Goal: Task Accomplishment & Management: Use online tool/utility

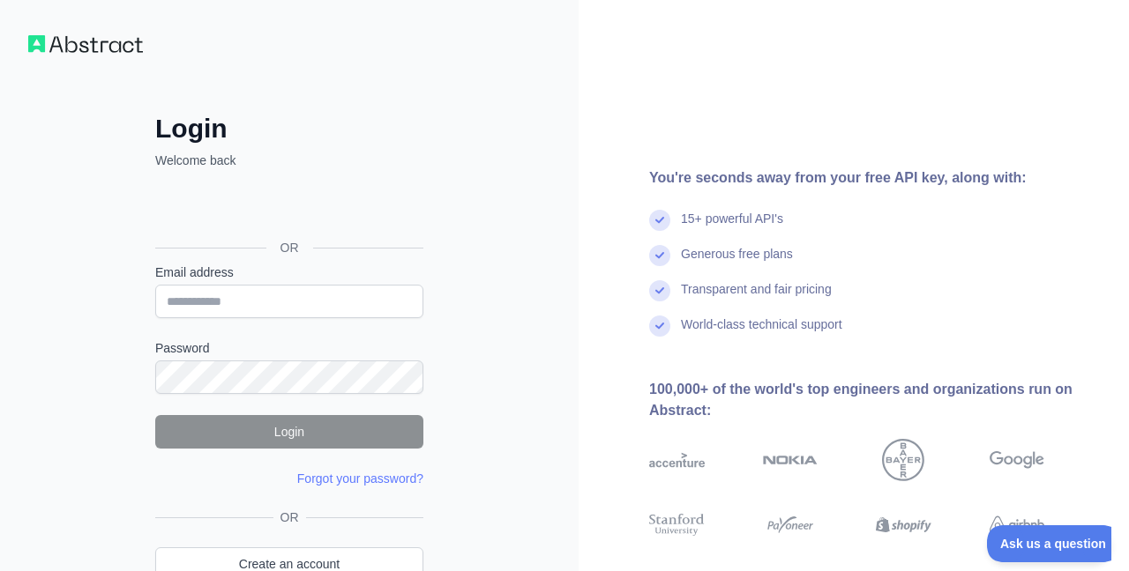
click at [340, 205] on div "Sign in with Google. Opens in new tab" at bounding box center [287, 208] width 265 height 39
click at [243, 194] on div "Sign in with Google. Opens in new tab" at bounding box center [287, 208] width 265 height 39
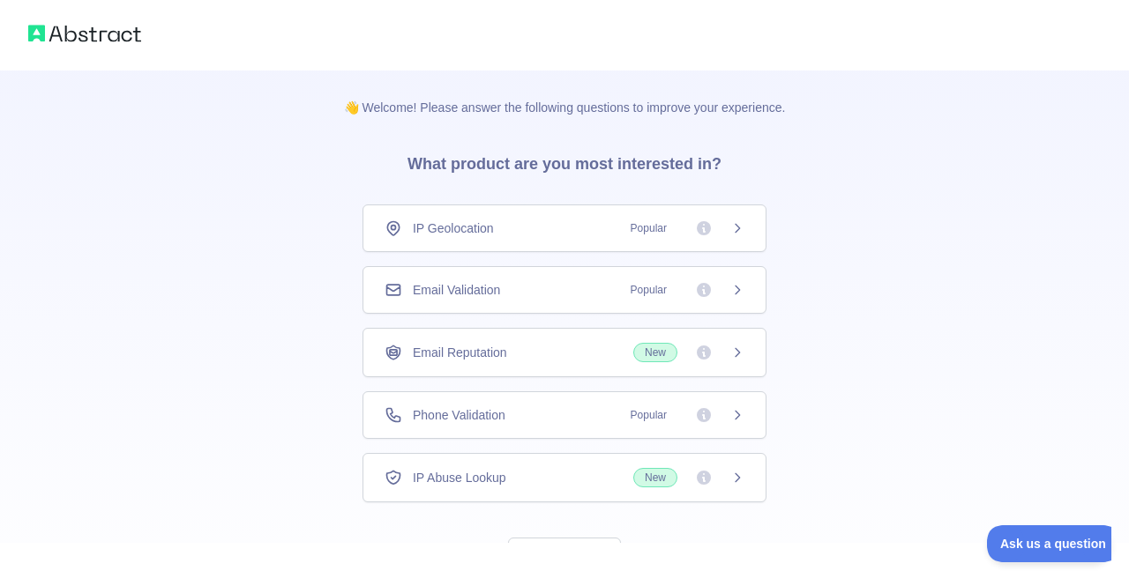
click at [658, 419] on span "Popular" at bounding box center [648, 416] width 57 height 18
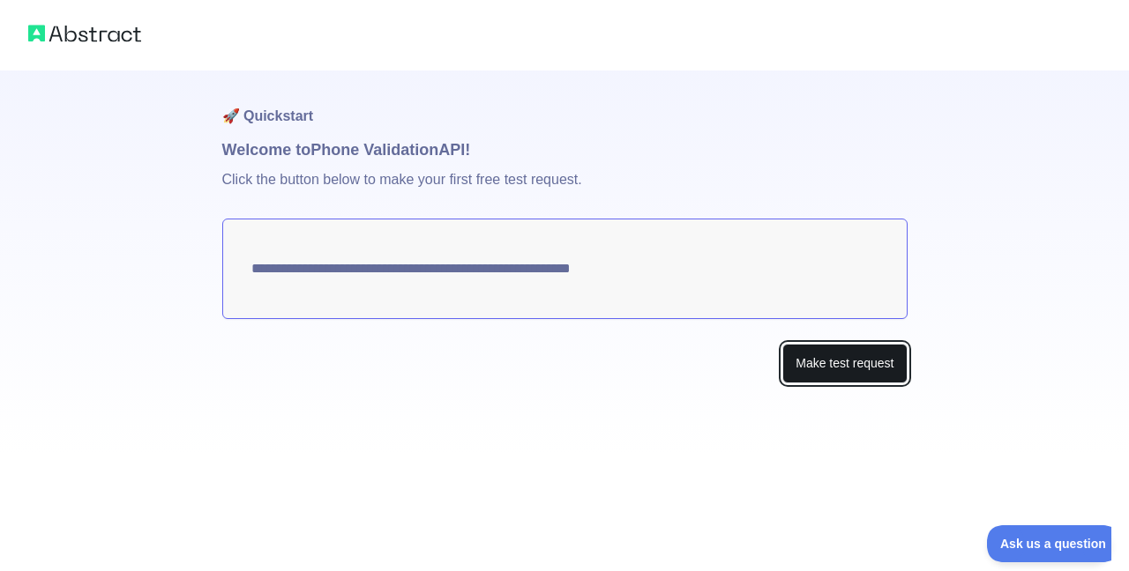
click at [799, 369] on button "Make test request" at bounding box center [844, 364] width 124 height 40
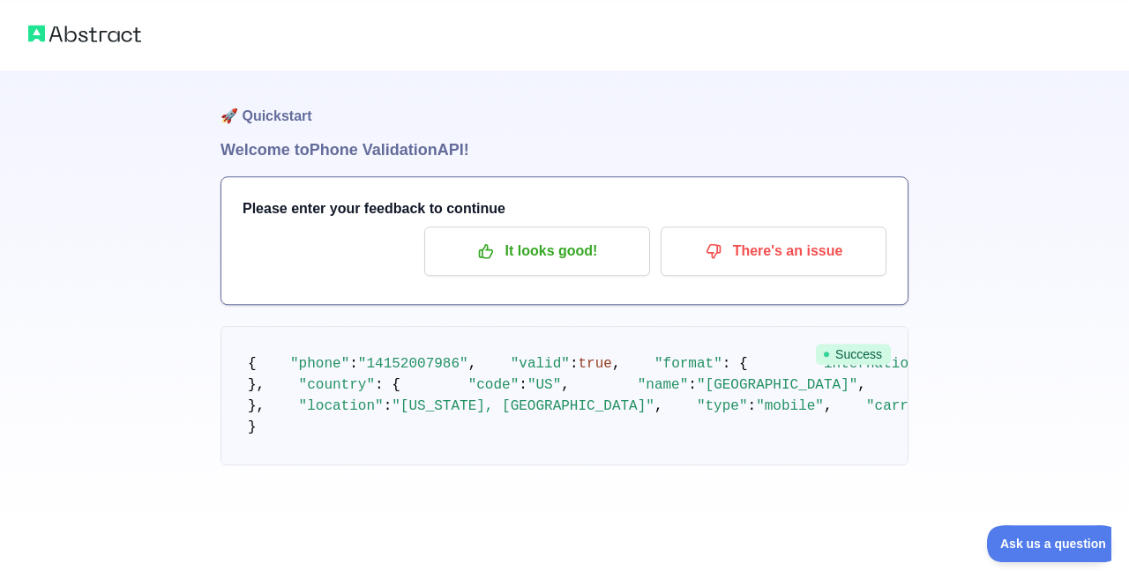
scroll to position [18, 0]
click at [571, 236] on p "It looks good!" at bounding box center [536, 251] width 199 height 30
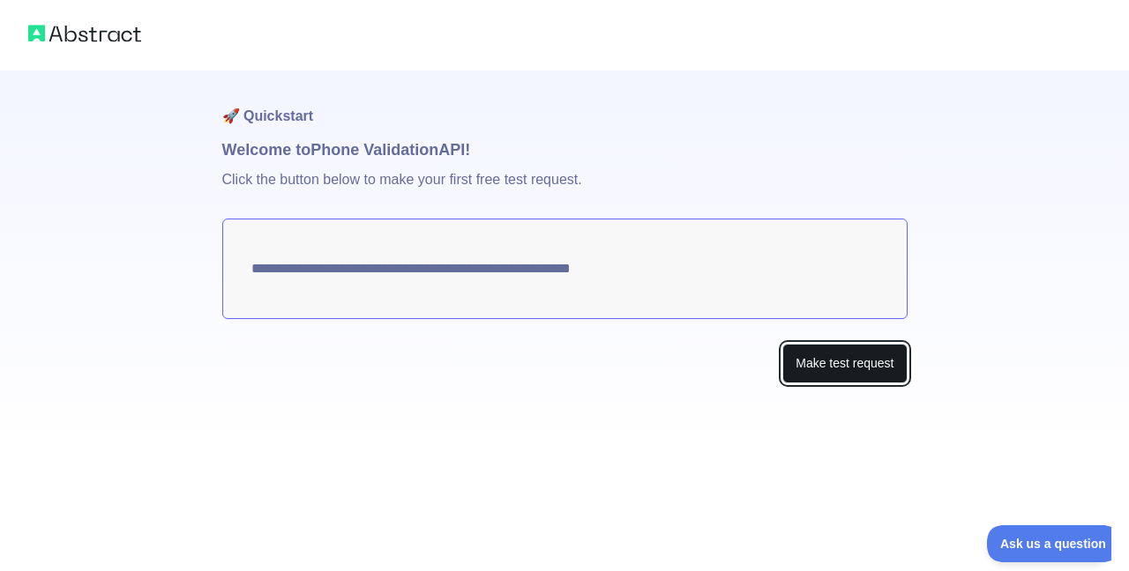
click at [818, 352] on button "Make test request" at bounding box center [844, 364] width 124 height 40
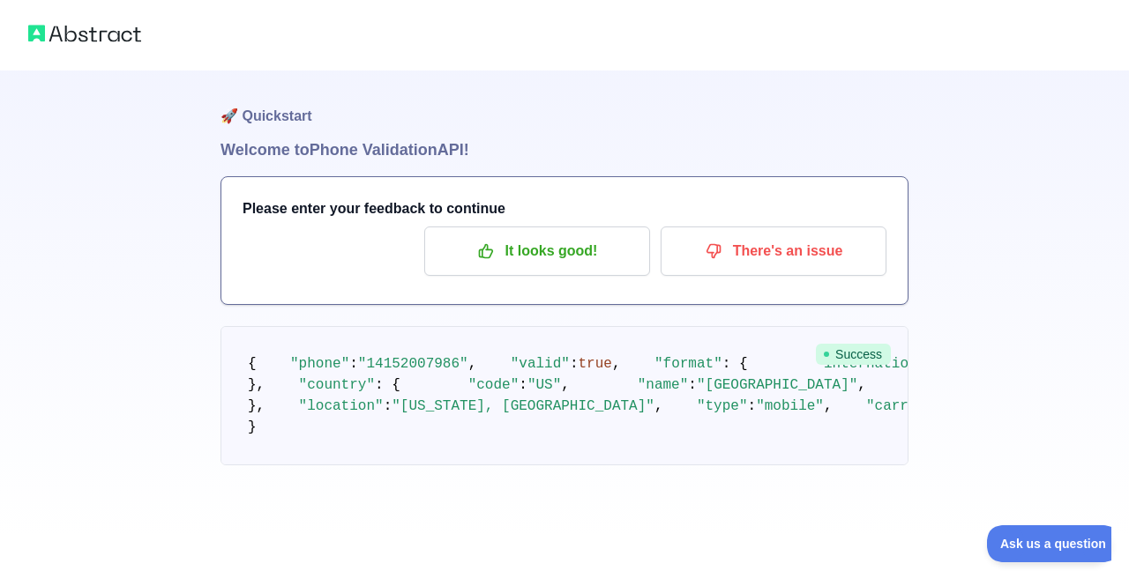
click at [845, 356] on span "Success" at bounding box center [853, 354] width 75 height 21
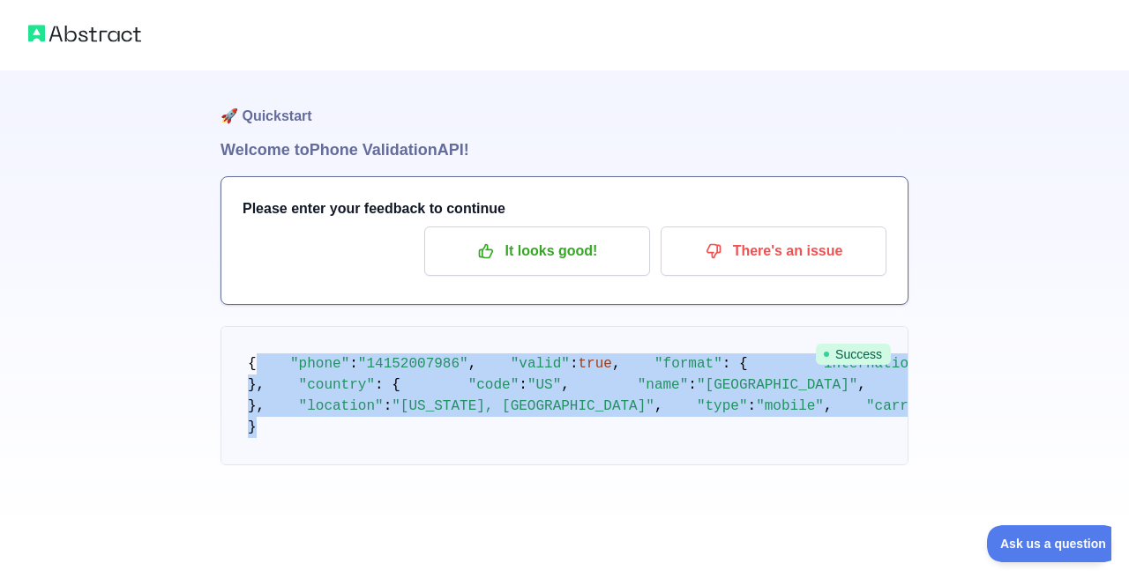
scroll to position [219, 0]
drag, startPoint x: 283, startPoint y: 369, endPoint x: 566, endPoint y: 457, distance: 296.5
click at [566, 457] on pre "{ "phone" : "14152007986" , "valid" : true , "format" : { "international" : "+1…" at bounding box center [564, 395] width 688 height 139
copy code ""phone" : "14152007986" , "valid" : true , "format" : { "international" : "+141…"
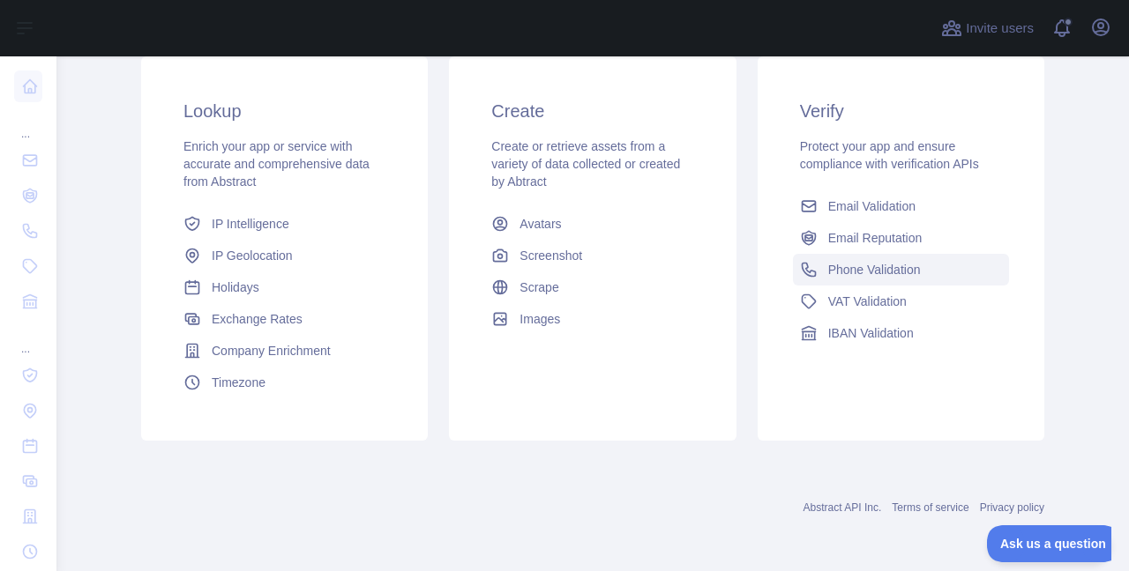
click at [825, 269] on link "Phone Validation" at bounding box center [901, 270] width 216 height 32
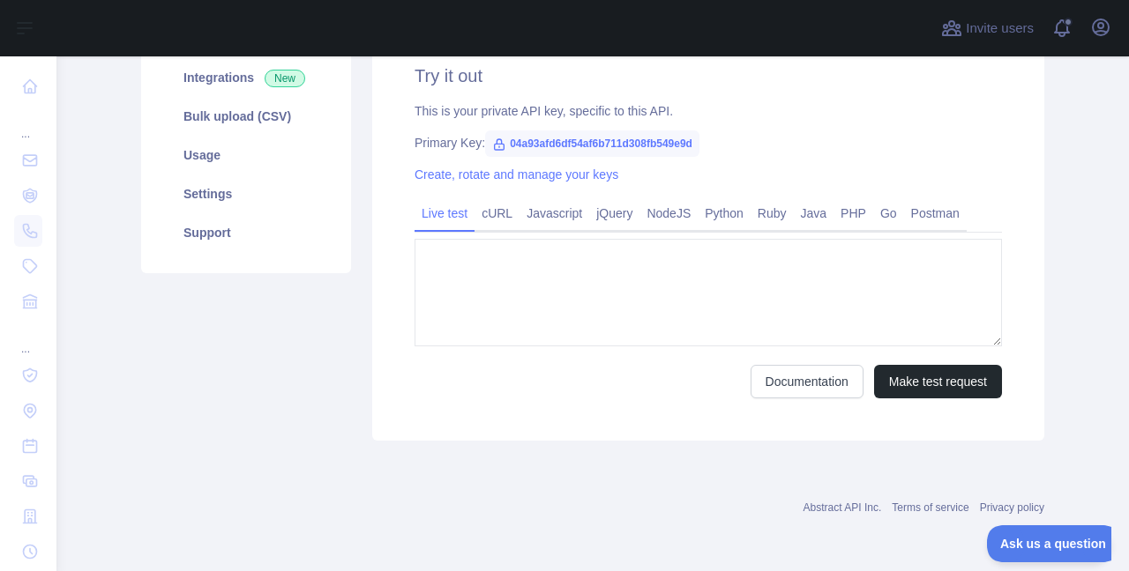
type textarea "**********"
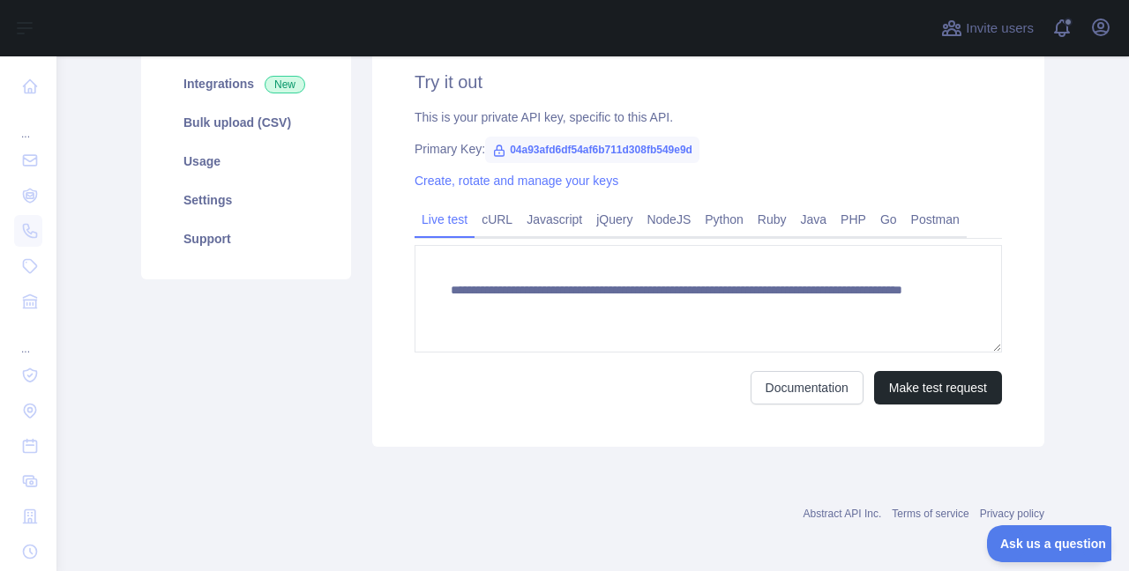
scroll to position [263, 0]
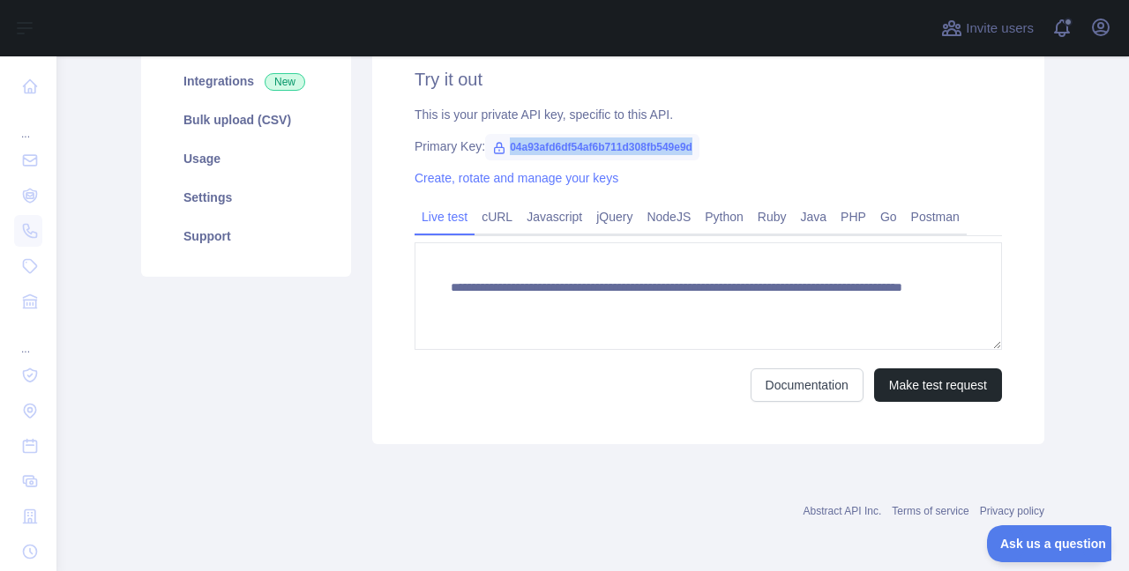
drag, startPoint x: 697, startPoint y: 137, endPoint x: 500, endPoint y: 142, distance: 196.7
click at [500, 142] on span "04a93afd6df54af6b711d308fb549e9d" at bounding box center [592, 147] width 214 height 26
copy span "04a93afd6df54af6b711d308fb549e9d"
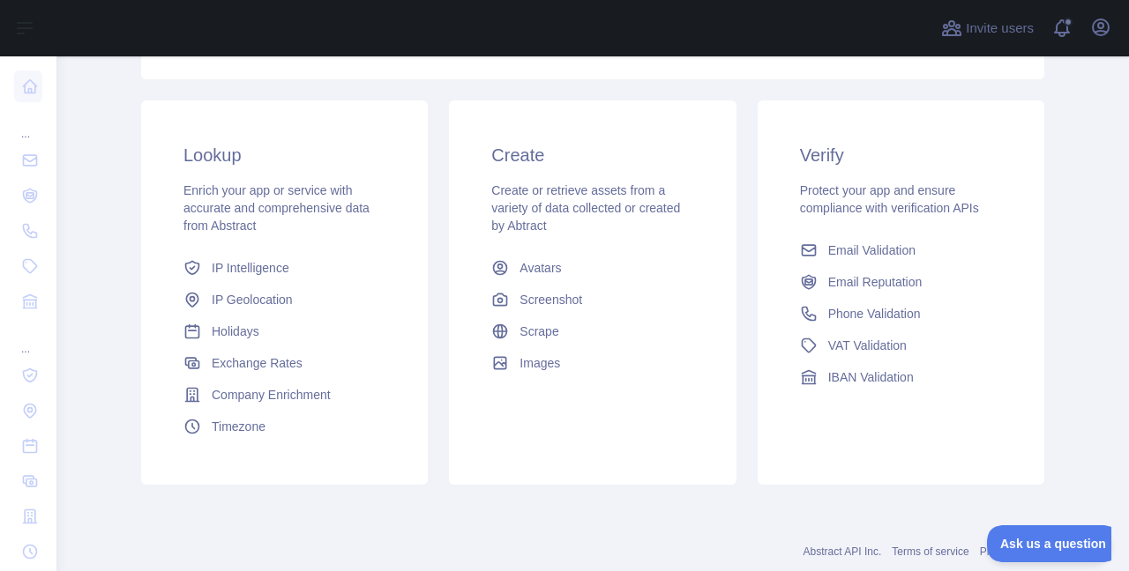
scroll to position [116, 0]
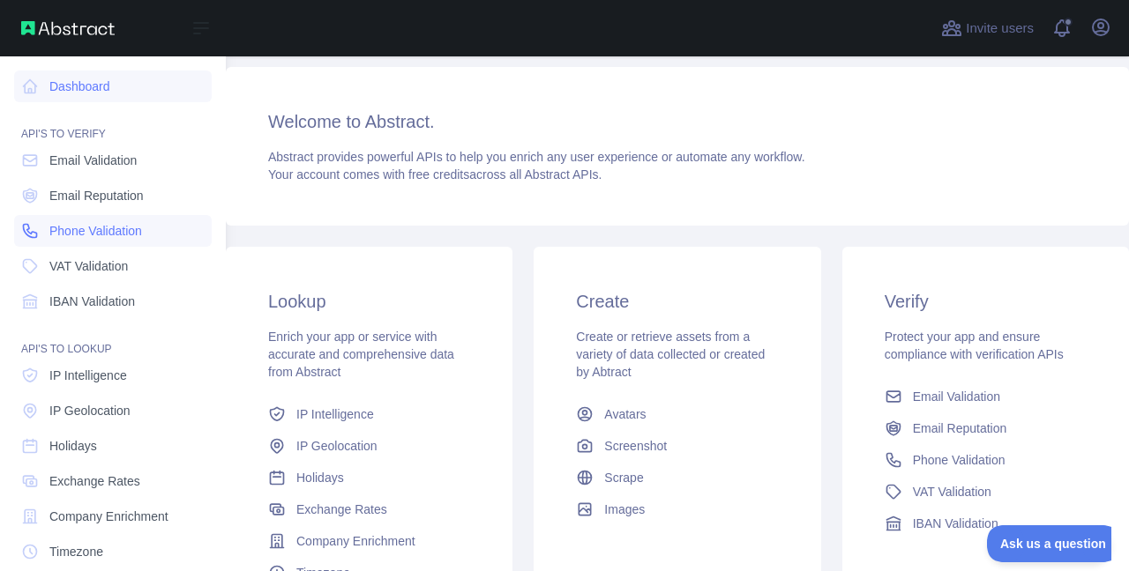
click at [108, 238] on span "Phone Validation" at bounding box center [95, 231] width 93 height 18
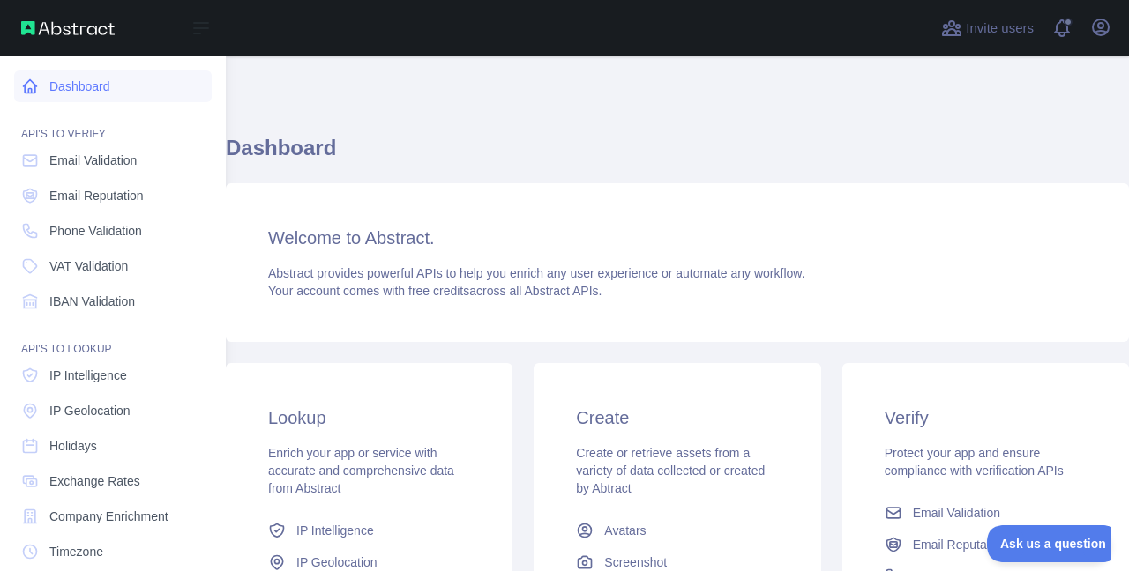
click at [20, 84] on link "Dashboard" at bounding box center [113, 87] width 198 height 32
click at [93, 85] on link "Dashboard" at bounding box center [113, 87] width 198 height 32
